Goal: Information Seeking & Learning: Learn about a topic

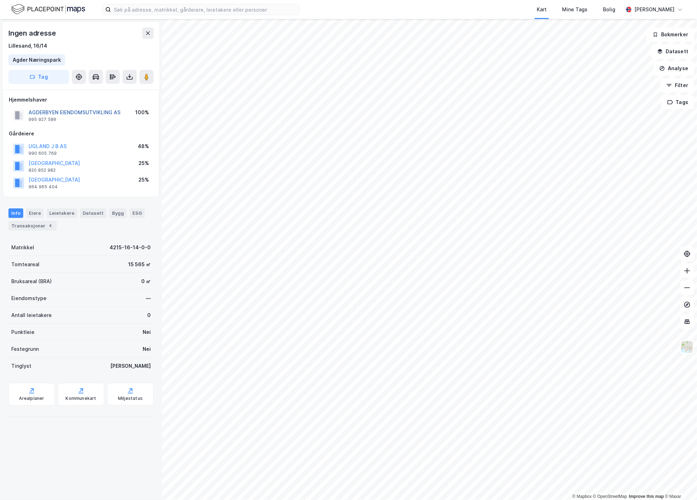
click at [0, 0] on button "AGDERBYEN EIENDOMSUTVIKLING AS" at bounding box center [0, 0] width 0 height 0
